Goal: Information Seeking & Learning: Check status

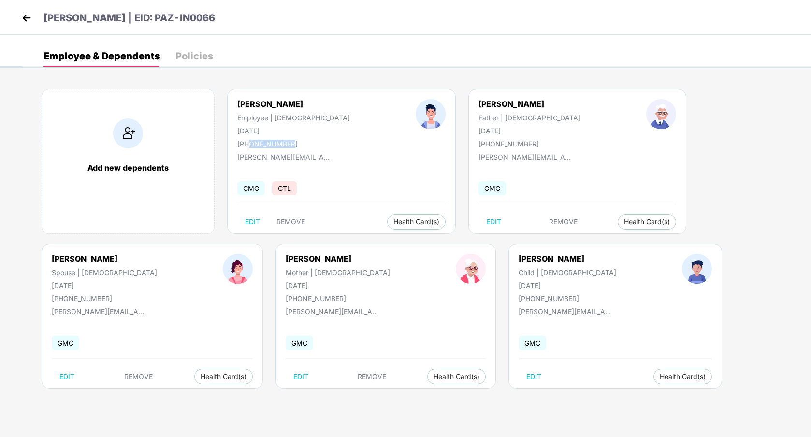
click at [26, 20] on img at bounding box center [26, 18] width 14 height 14
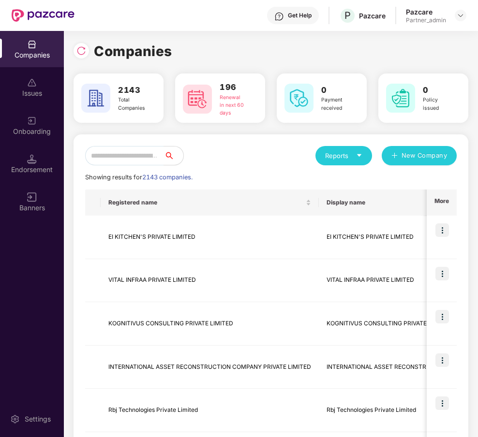
click at [18, 127] on div "Onboarding" at bounding box center [32, 132] width 64 height 10
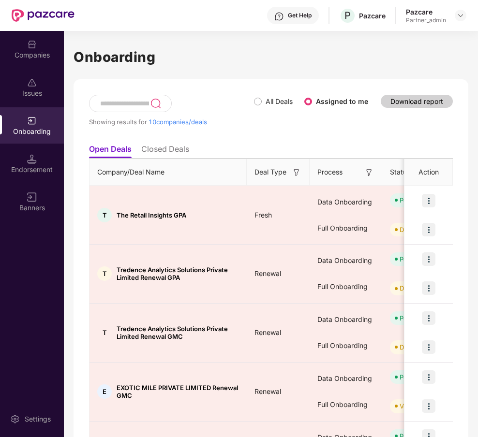
click at [453, 105] on div "Showing results for 10 companies/deals All Deals Assigned to me Download report…" at bounding box center [270, 444] width 394 height 731
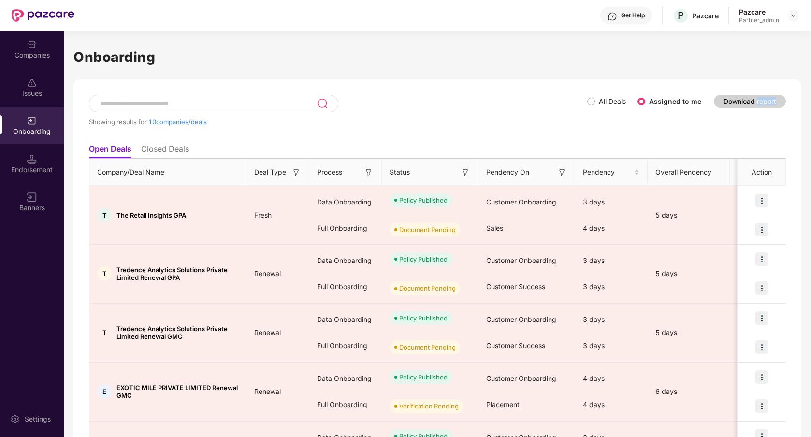
click at [406, 65] on h1 "Onboarding" at bounding box center [437, 56] width 728 height 21
click at [42, 52] on div "Companies" at bounding box center [32, 55] width 64 height 10
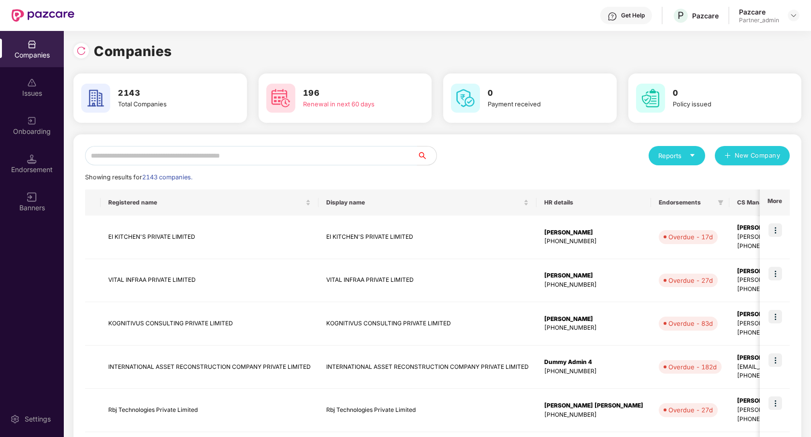
click at [209, 160] on input "text" at bounding box center [251, 155] width 332 height 19
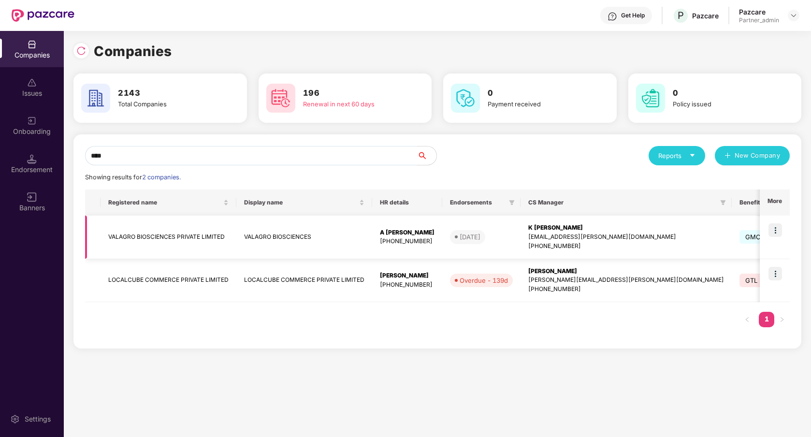
type input "****"
click at [779, 230] on img at bounding box center [775, 230] width 14 height 14
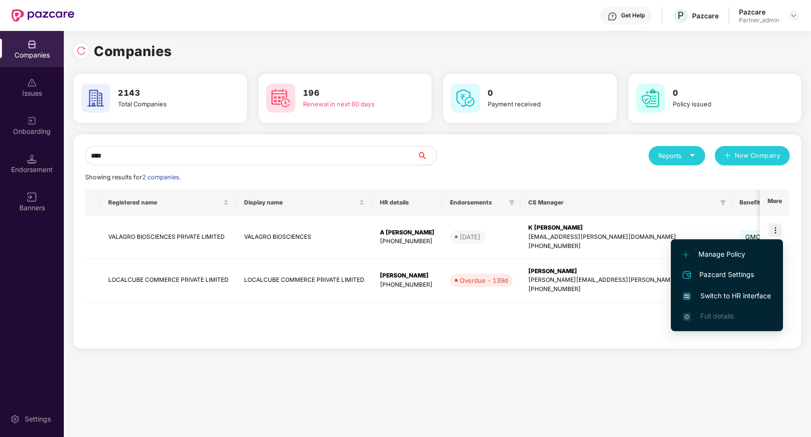
click at [729, 295] on span "Switch to HR interface" at bounding box center [727, 295] width 88 height 11
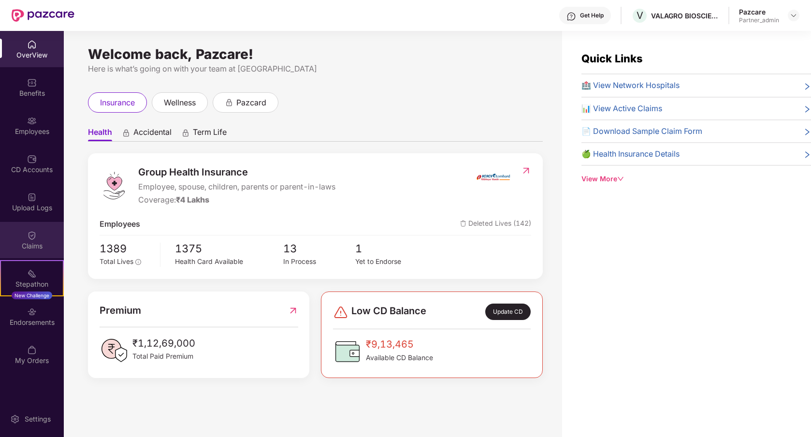
click at [49, 246] on div "Claims" at bounding box center [32, 246] width 64 height 10
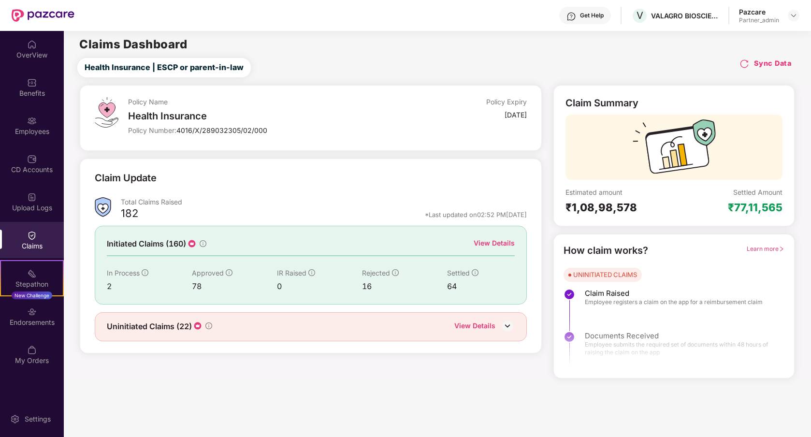
click at [481, 243] on div "View Details" at bounding box center [494, 243] width 41 height 11
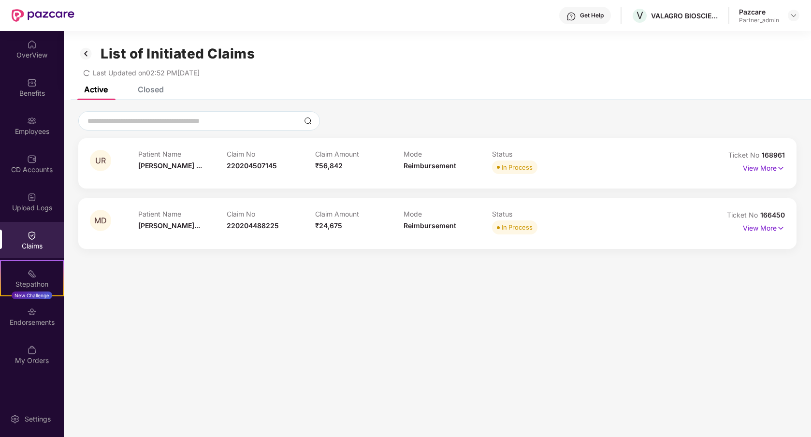
click at [140, 88] on div "Closed" at bounding box center [151, 90] width 26 height 10
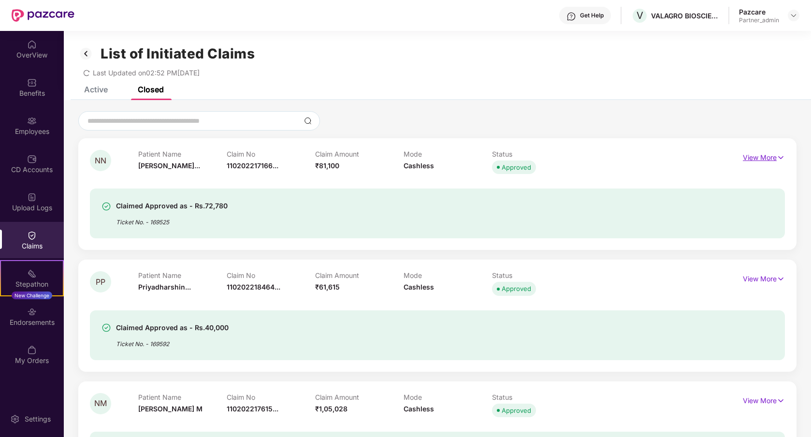
click at [769, 157] on p "View More" at bounding box center [764, 156] width 42 height 13
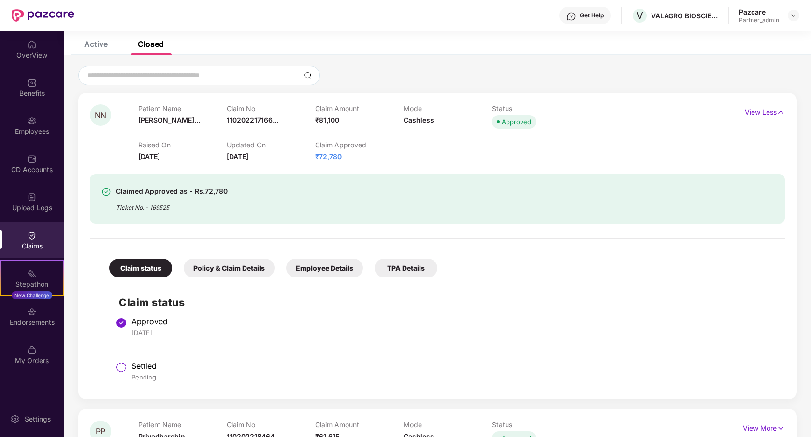
scroll to position [50, 0]
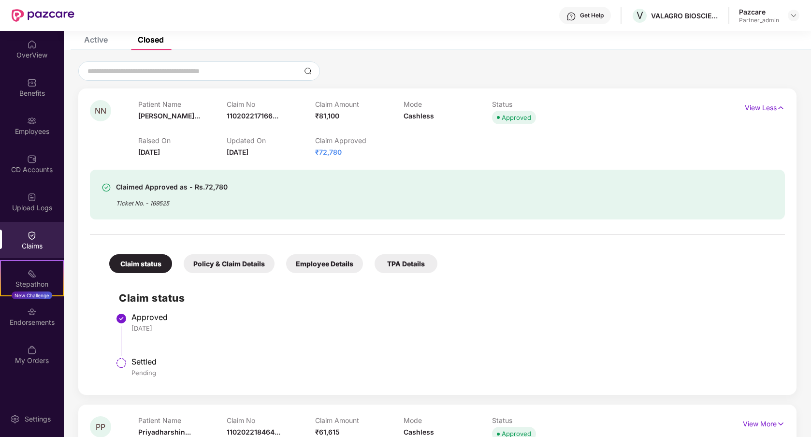
click at [240, 263] on div "Policy & Claim Details" at bounding box center [229, 263] width 91 height 19
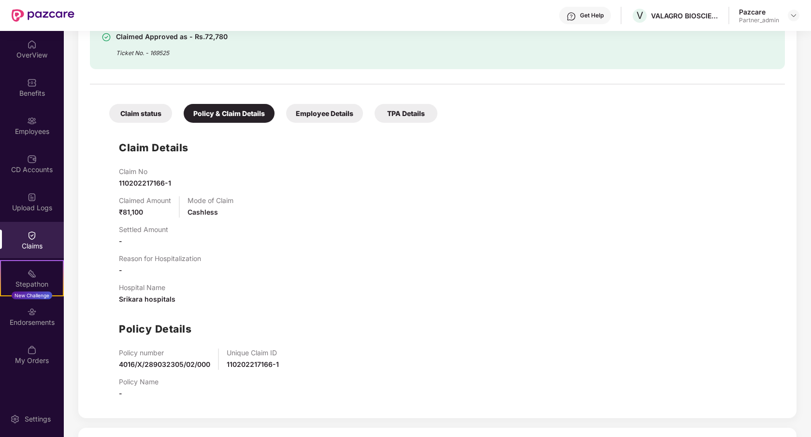
scroll to position [176, 0]
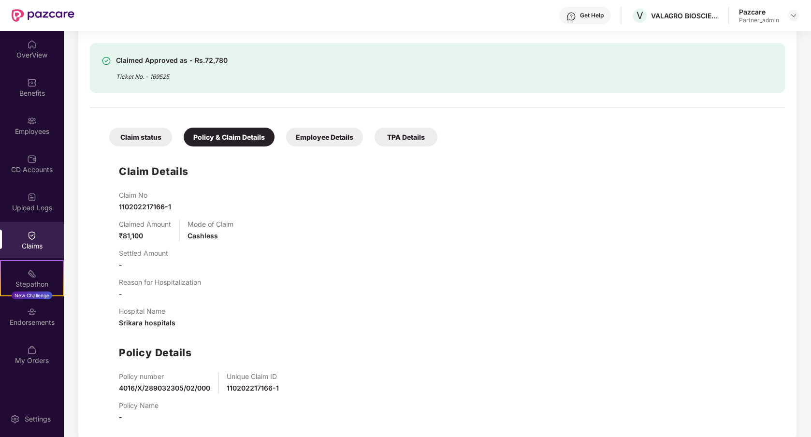
click at [316, 141] on div "Employee Details" at bounding box center [324, 137] width 77 height 19
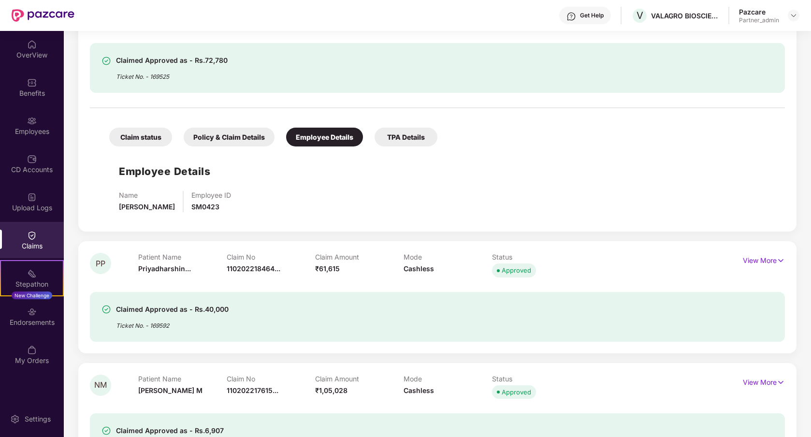
click at [257, 145] on div "Policy & Claim Details" at bounding box center [229, 137] width 91 height 19
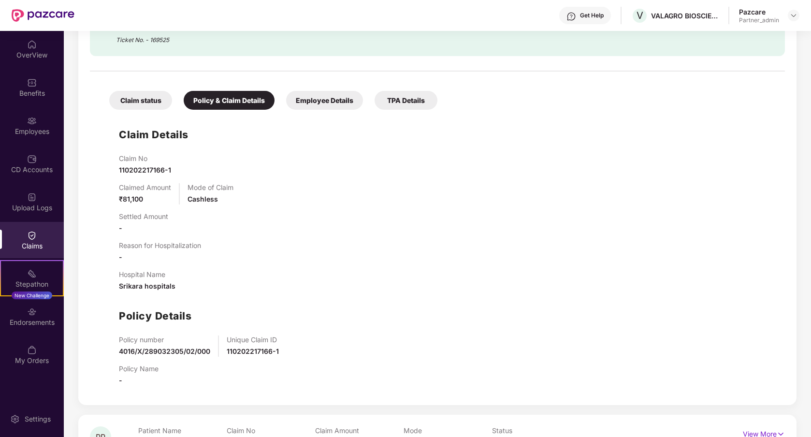
scroll to position [211, 0]
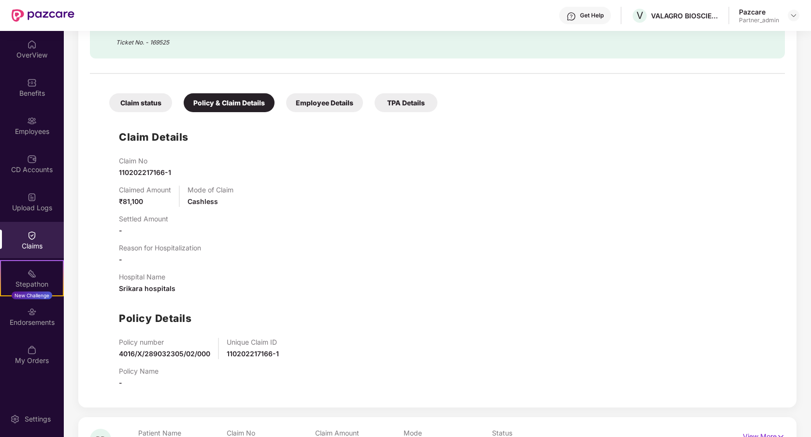
click at [305, 107] on div "Employee Details" at bounding box center [324, 102] width 77 height 19
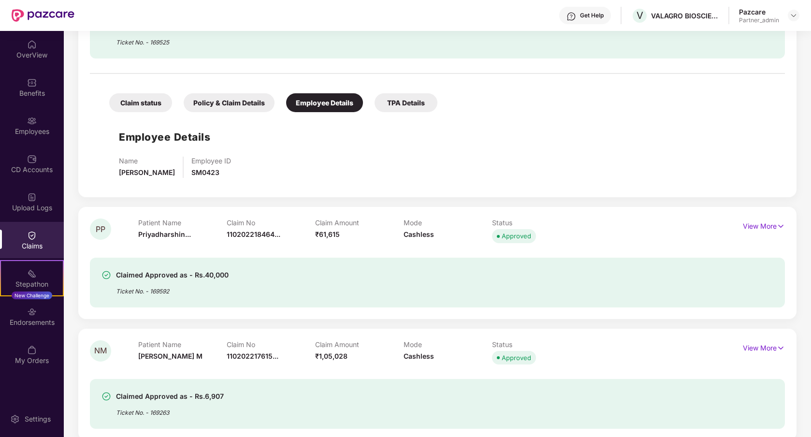
click at [219, 174] on span "SM0423" at bounding box center [205, 172] width 28 height 8
copy span "SM0423"
click at [15, 127] on div "Employees" at bounding box center [32, 132] width 64 height 10
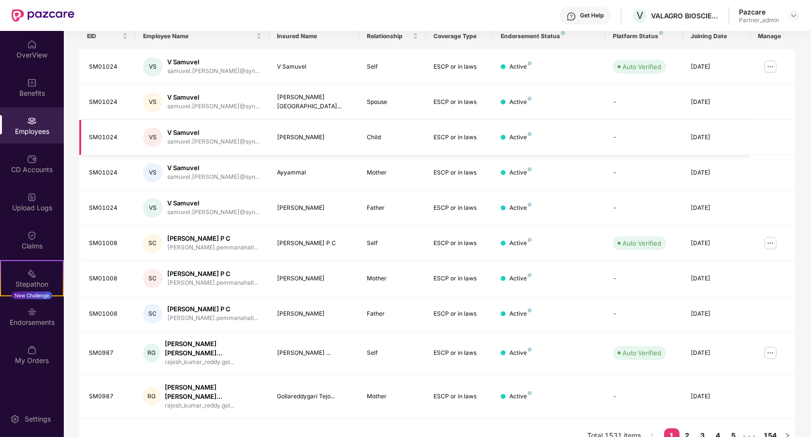
scroll to position [0, 0]
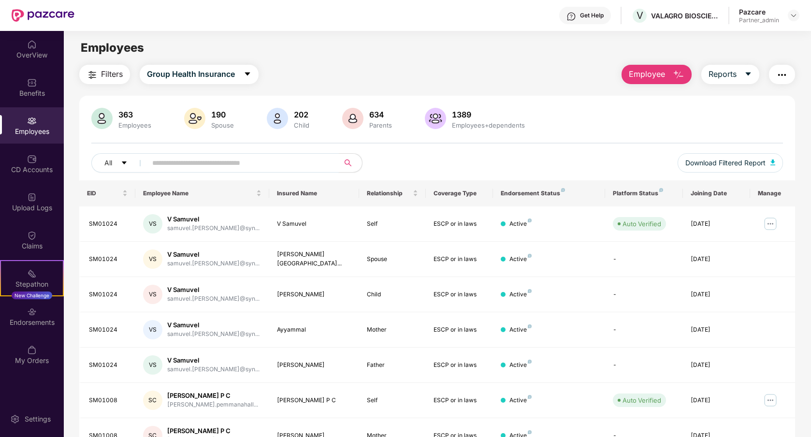
click at [196, 168] on input "text" at bounding box center [239, 163] width 174 height 14
paste input "******"
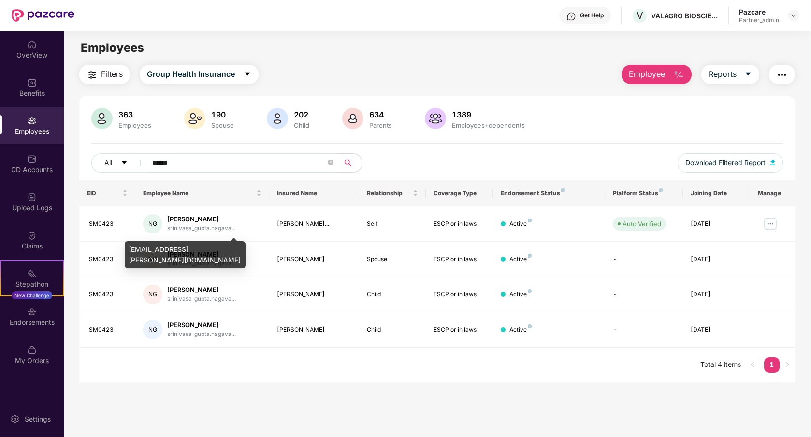
type input "******"
click at [196, 249] on div "[EMAIL_ADDRESS][PERSON_NAME][DOMAIN_NAME]" at bounding box center [185, 254] width 121 height 27
copy div "[EMAIL_ADDRESS][PERSON_NAME][DOMAIN_NAME]"
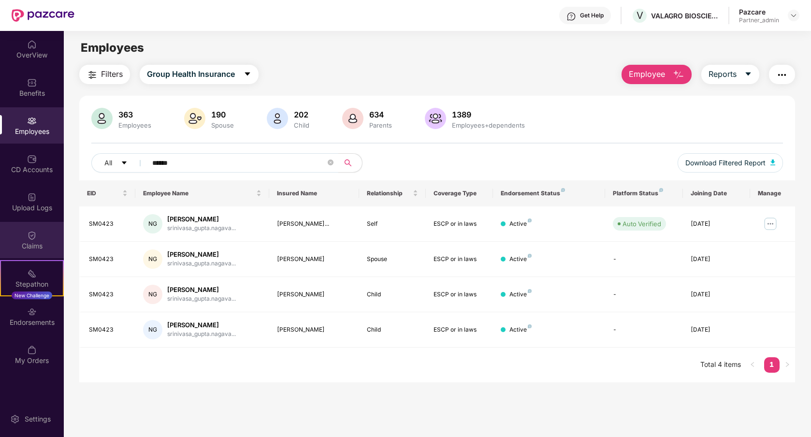
click at [43, 241] on div "Claims" at bounding box center [32, 246] width 64 height 10
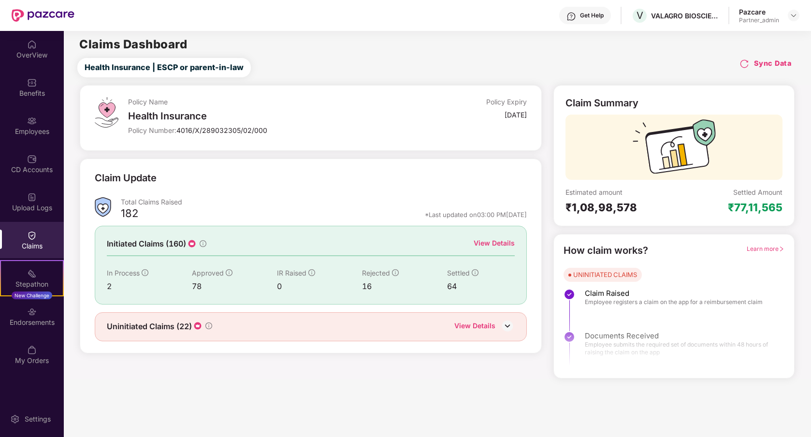
click at [497, 244] on div "View Details" at bounding box center [494, 243] width 41 height 11
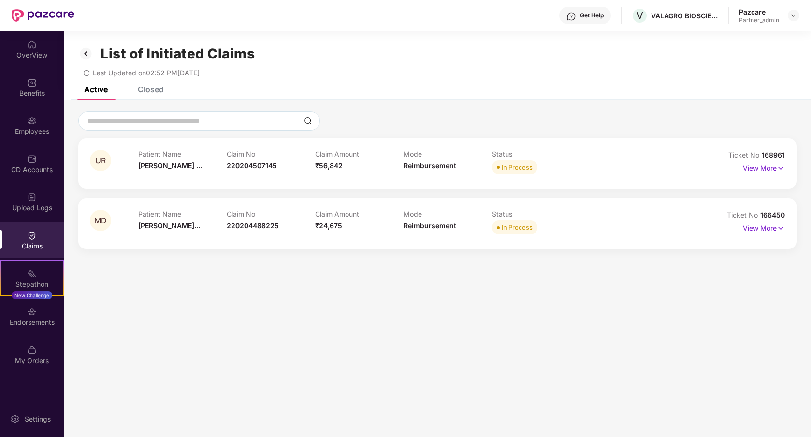
click at [200, 301] on section "List of Initiated Claims Last Updated on 02:52 PM[DATE] Active Closed UR Patien…" at bounding box center [437, 249] width 747 height 437
click at [152, 92] on div "Closed" at bounding box center [151, 90] width 26 height 10
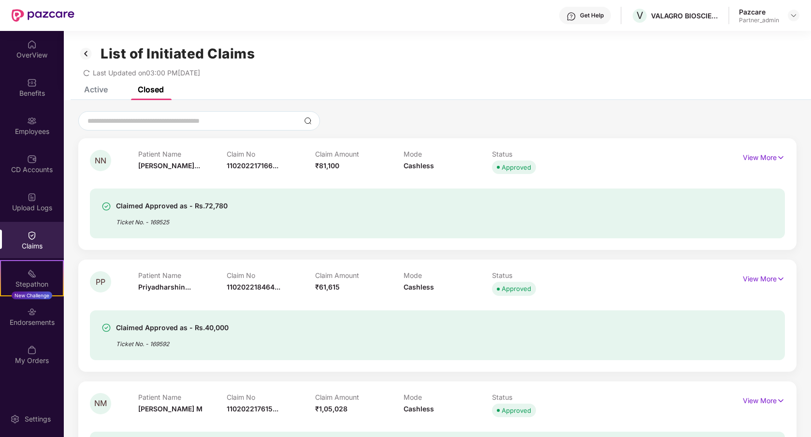
click at [98, 91] on div "Active" at bounding box center [96, 90] width 24 height 10
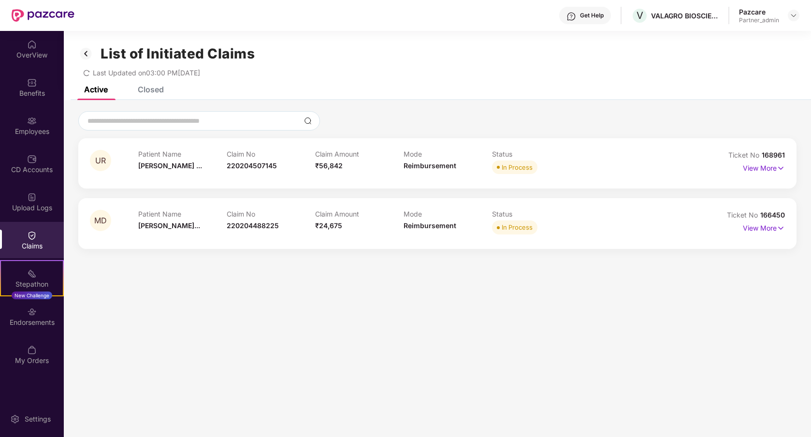
click at [89, 76] on icon "redo" at bounding box center [86, 73] width 7 height 7
click at [150, 96] on div "Closed" at bounding box center [143, 89] width 41 height 21
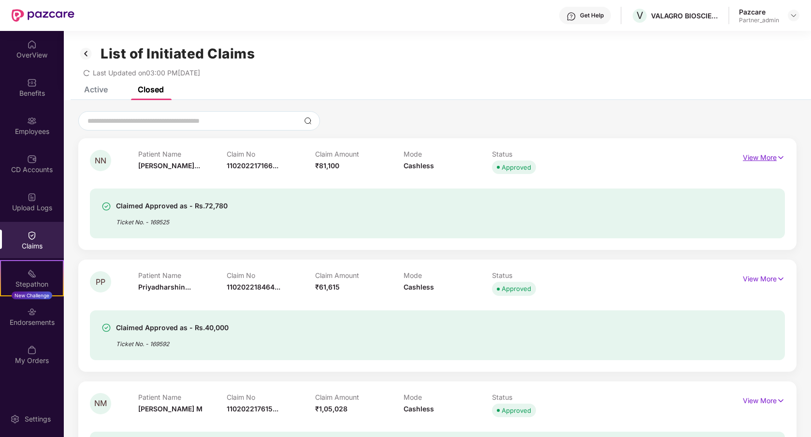
click at [774, 159] on p "View More" at bounding box center [764, 156] width 42 height 13
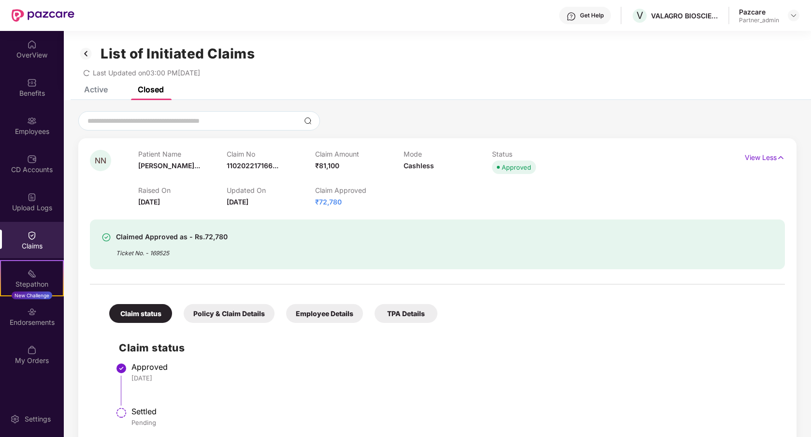
click at [338, 314] on div "Employee Details" at bounding box center [324, 313] width 77 height 19
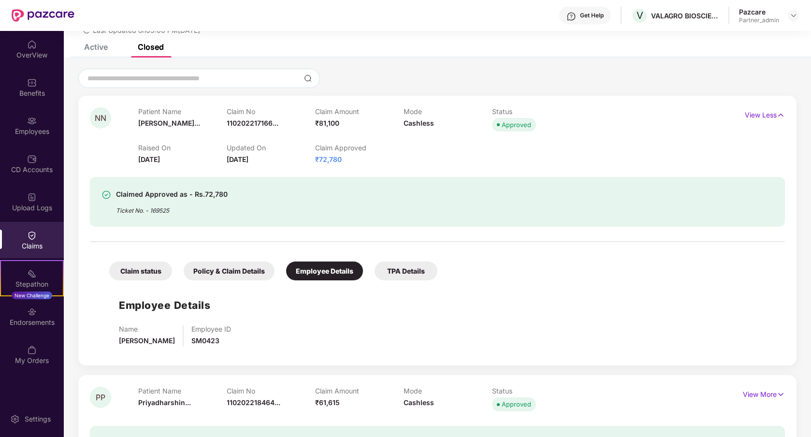
scroll to position [48, 0]
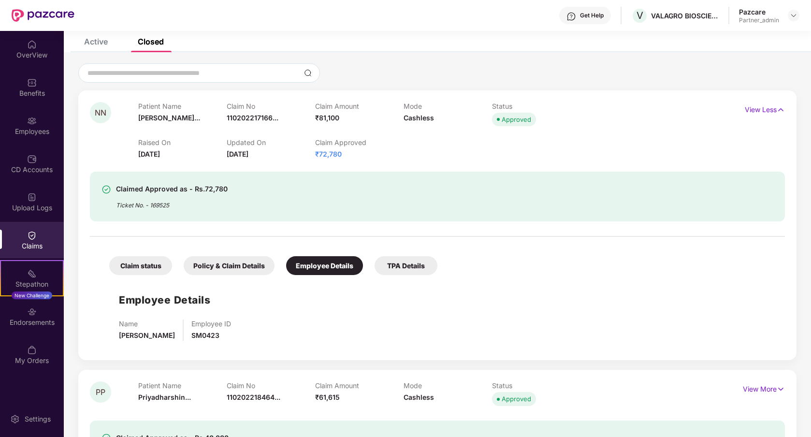
click at [250, 273] on div "Policy & Claim Details" at bounding box center [229, 265] width 91 height 19
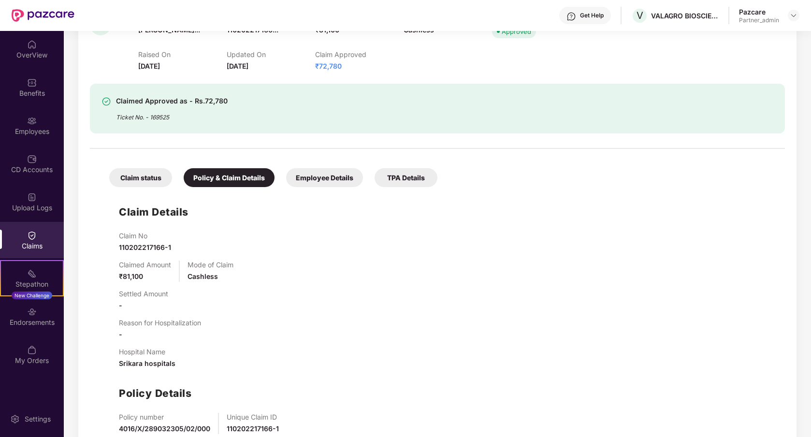
scroll to position [0, 0]
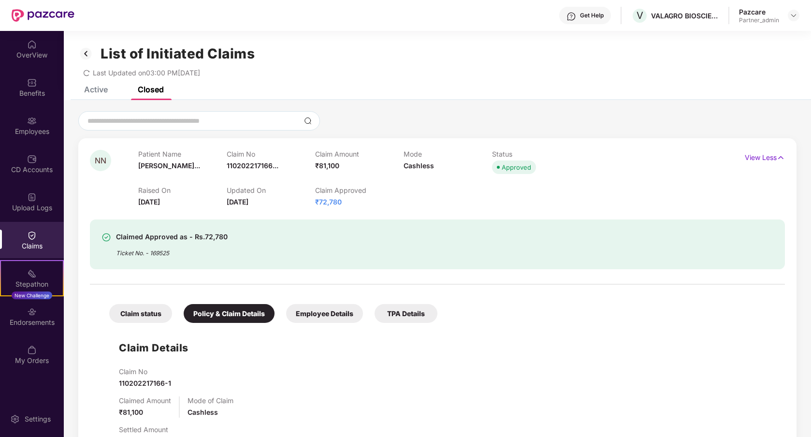
click at [101, 87] on div "Active" at bounding box center [96, 90] width 24 height 10
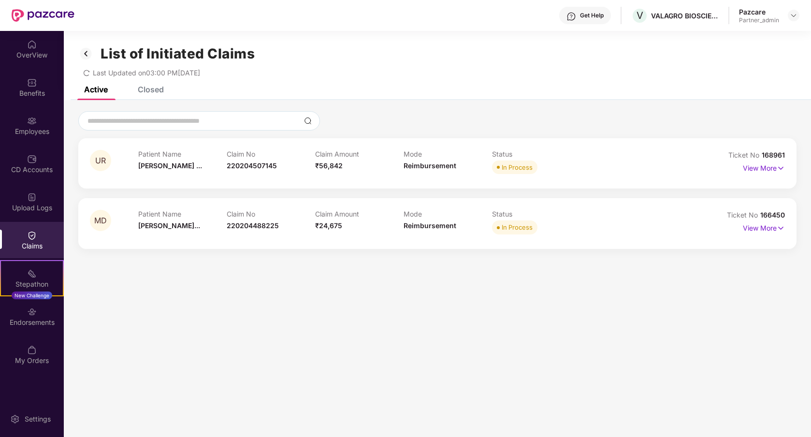
click at [88, 56] on img at bounding box center [85, 53] width 15 height 16
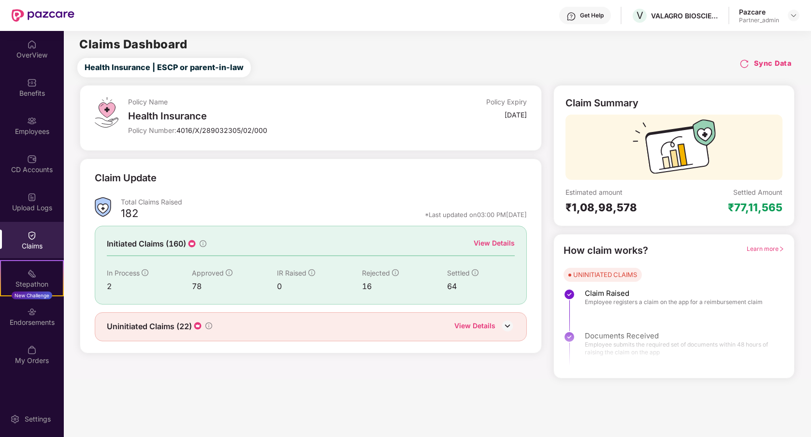
click at [494, 246] on div "View Details" at bounding box center [494, 243] width 41 height 11
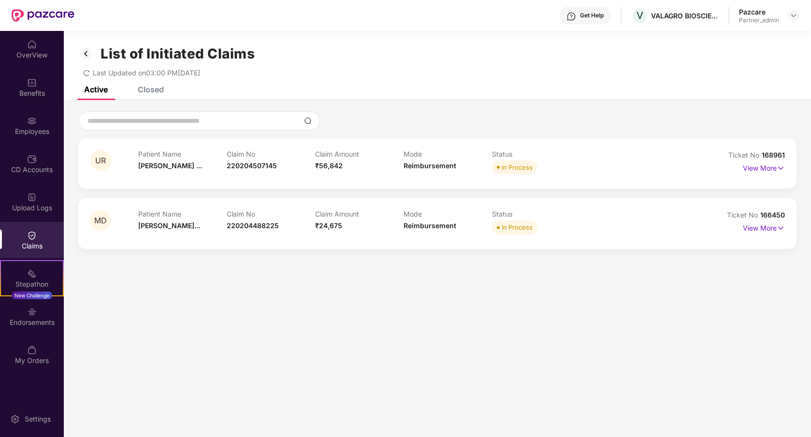
click at [88, 73] on icon "redo" at bounding box center [86, 73] width 7 height 7
click at [163, 89] on div "Closed" at bounding box center [151, 90] width 26 height 10
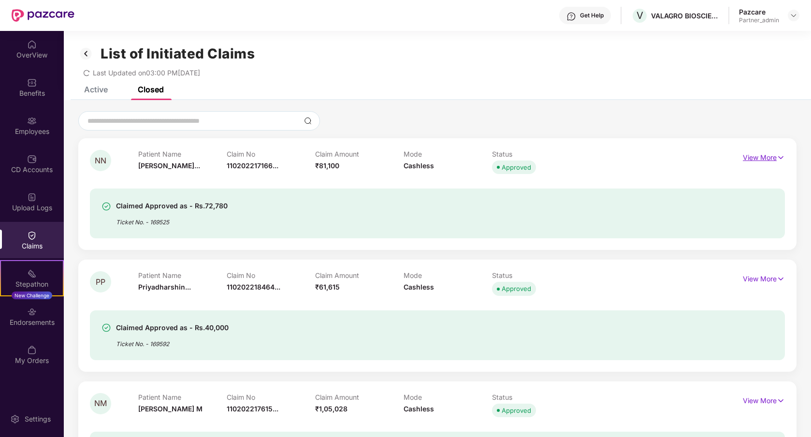
click at [767, 161] on p "View More" at bounding box center [764, 156] width 42 height 13
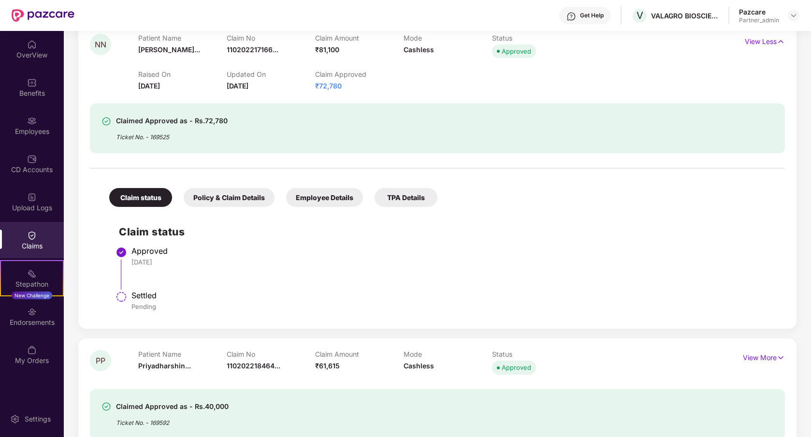
scroll to position [48, 0]
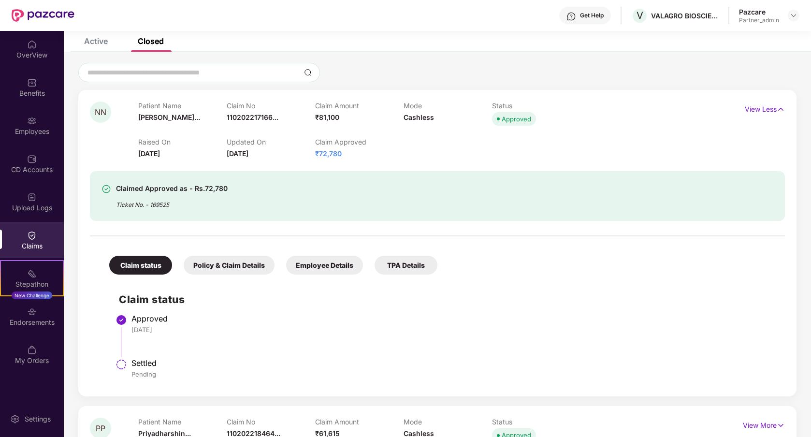
click at [456, 64] on div at bounding box center [437, 72] width 718 height 19
click at [316, 262] on div "Employee Details" at bounding box center [324, 265] width 77 height 19
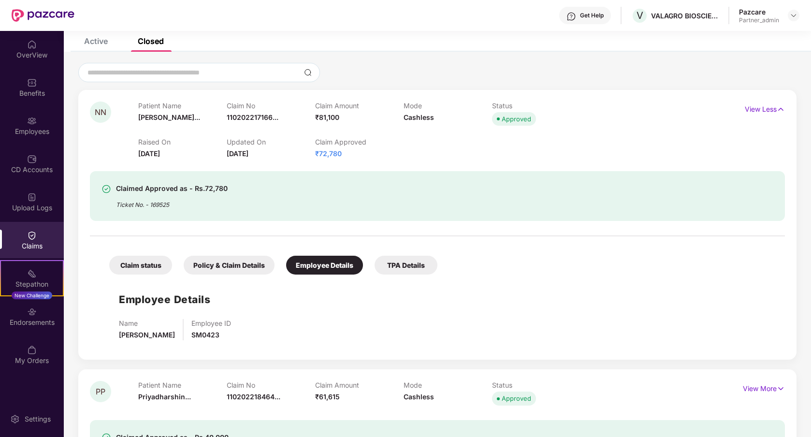
click at [219, 335] on span "SM0423" at bounding box center [205, 335] width 28 height 8
copy span "SM0423"
click at [37, 141] on div "Employees" at bounding box center [32, 125] width 64 height 36
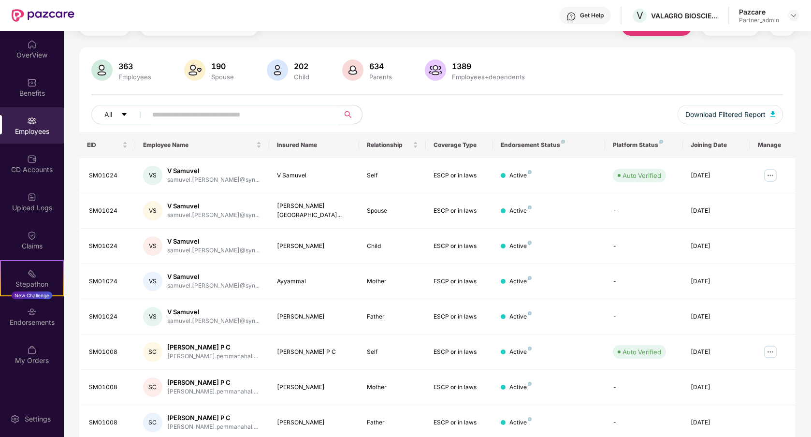
click at [222, 117] on input "text" at bounding box center [239, 114] width 174 height 14
paste input "******"
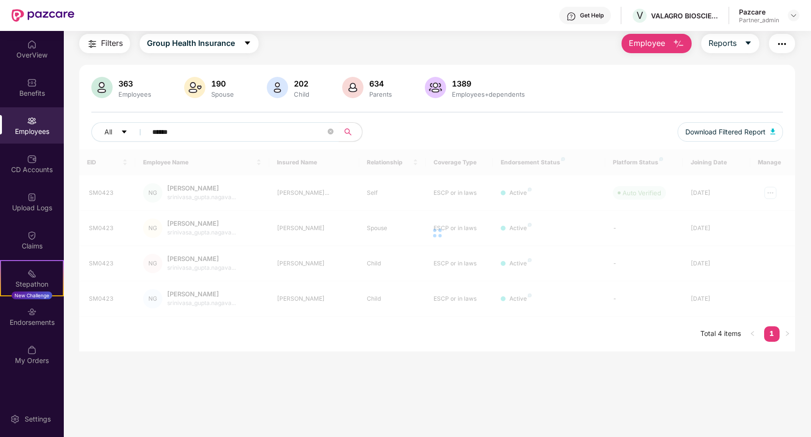
scroll to position [31, 0]
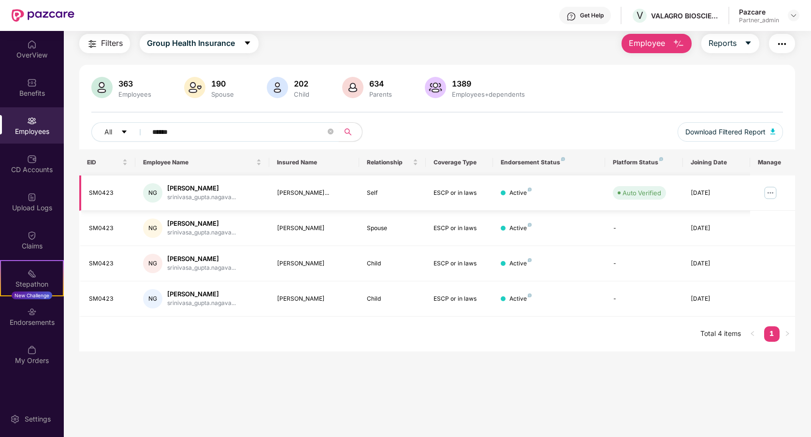
type input "******"
click at [771, 192] on img at bounding box center [770, 192] width 15 height 15
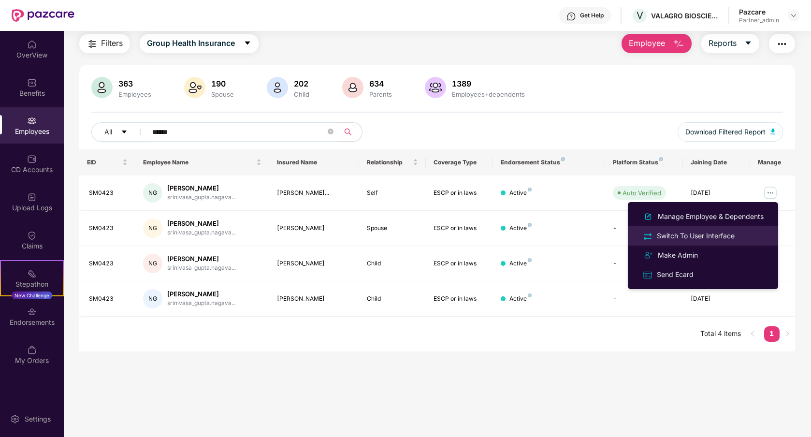
click at [733, 242] on li "Switch To User Interface" at bounding box center [703, 235] width 150 height 19
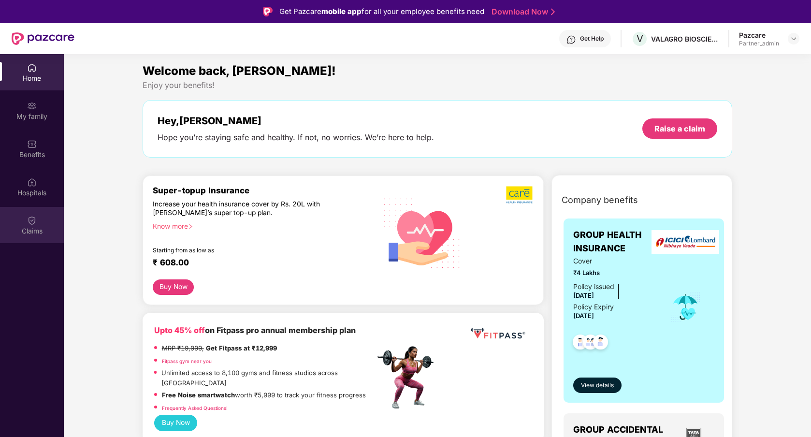
click at [27, 234] on div "Claims" at bounding box center [32, 231] width 64 height 10
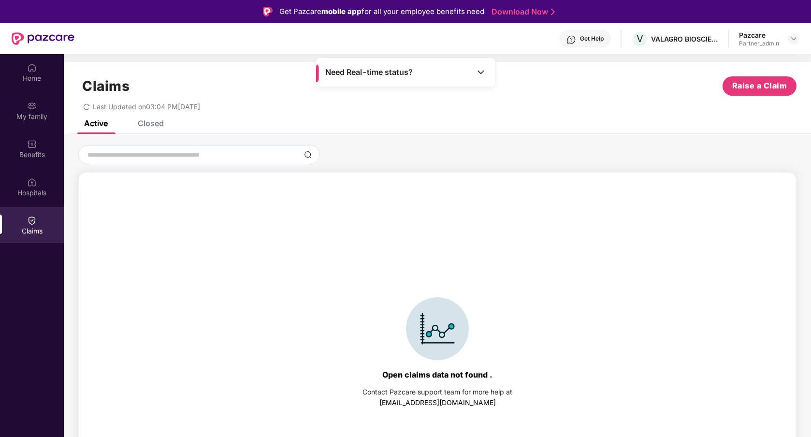
click at [154, 124] on div "Closed" at bounding box center [151, 123] width 26 height 10
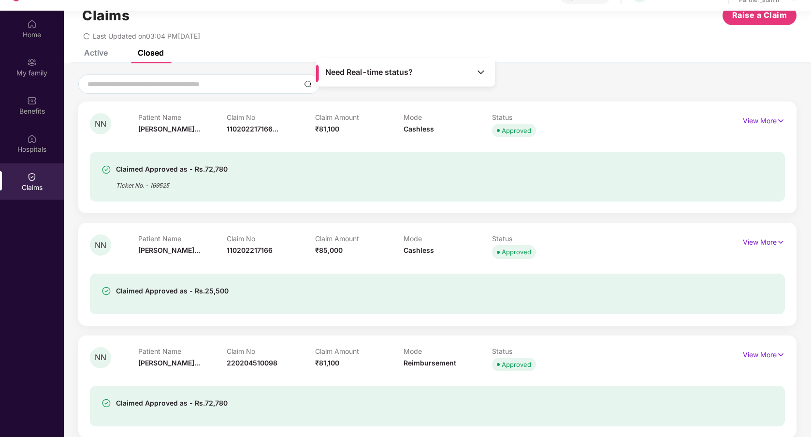
scroll to position [54, 0]
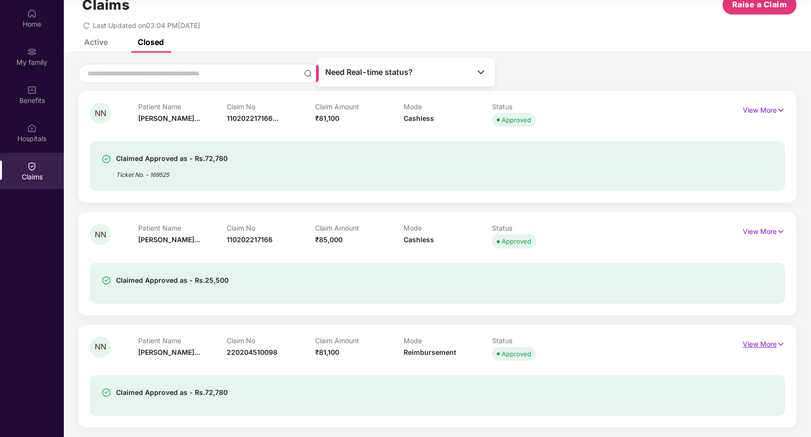
click at [743, 344] on p "View More" at bounding box center [764, 342] width 42 height 13
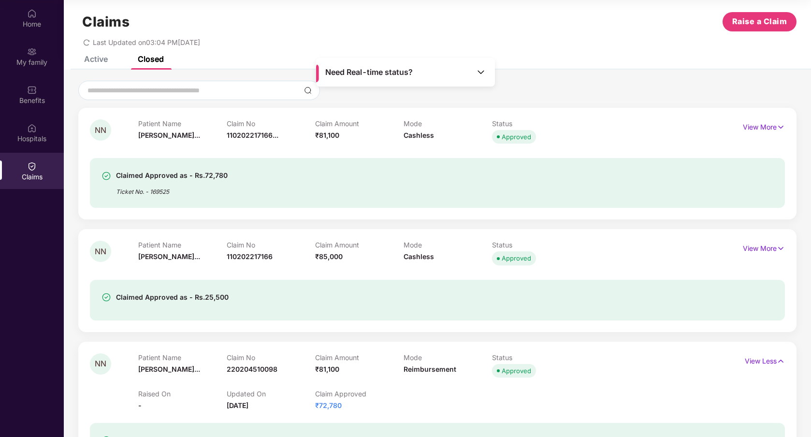
scroll to position [0, 0]
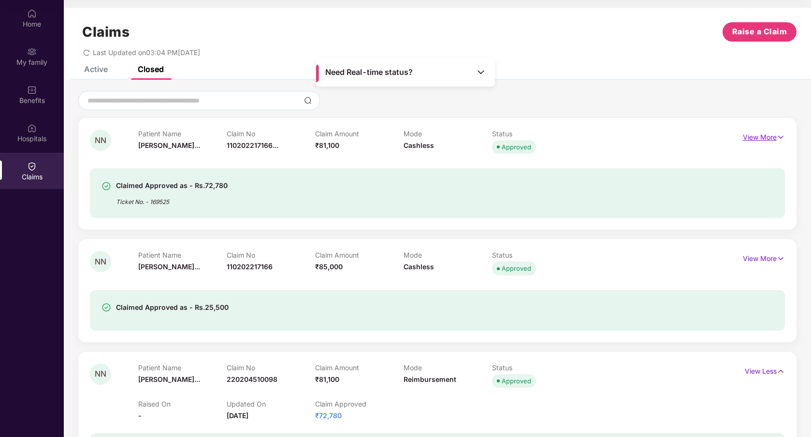
click at [764, 136] on p "View More" at bounding box center [764, 136] width 42 height 13
